Goal: Check status: Check status

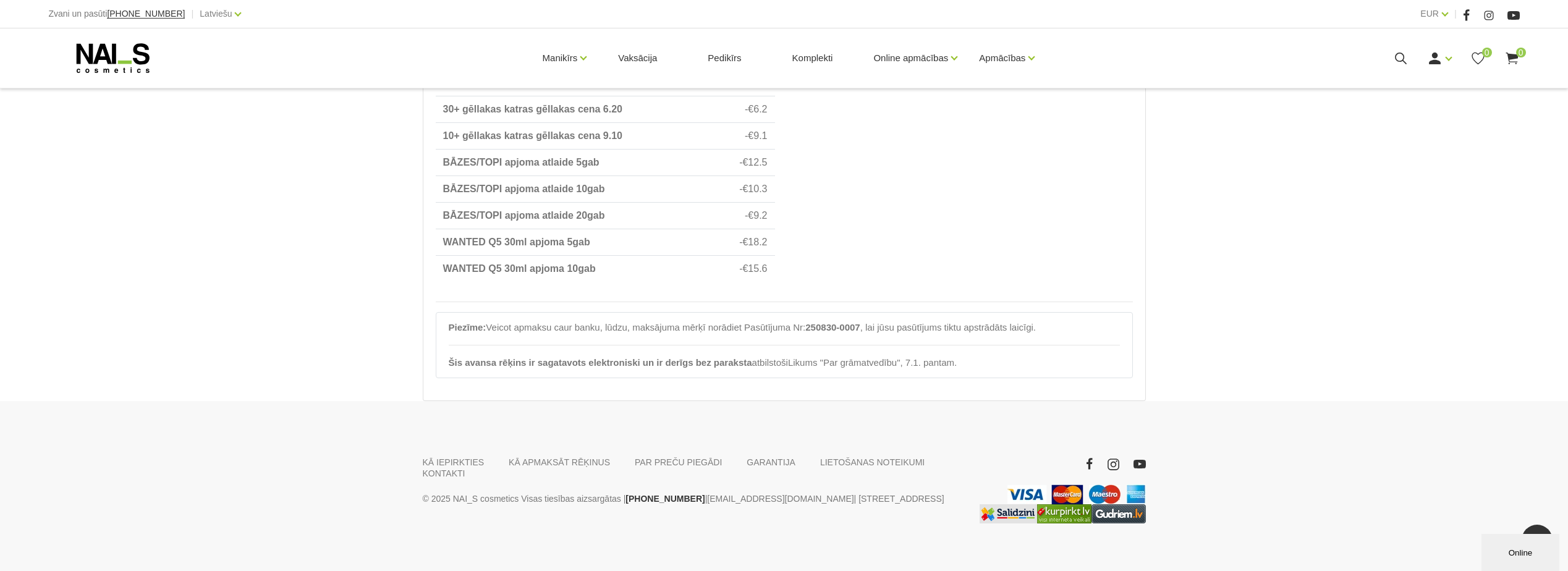
scroll to position [694, 0]
